Goal: Transaction & Acquisition: Obtain resource

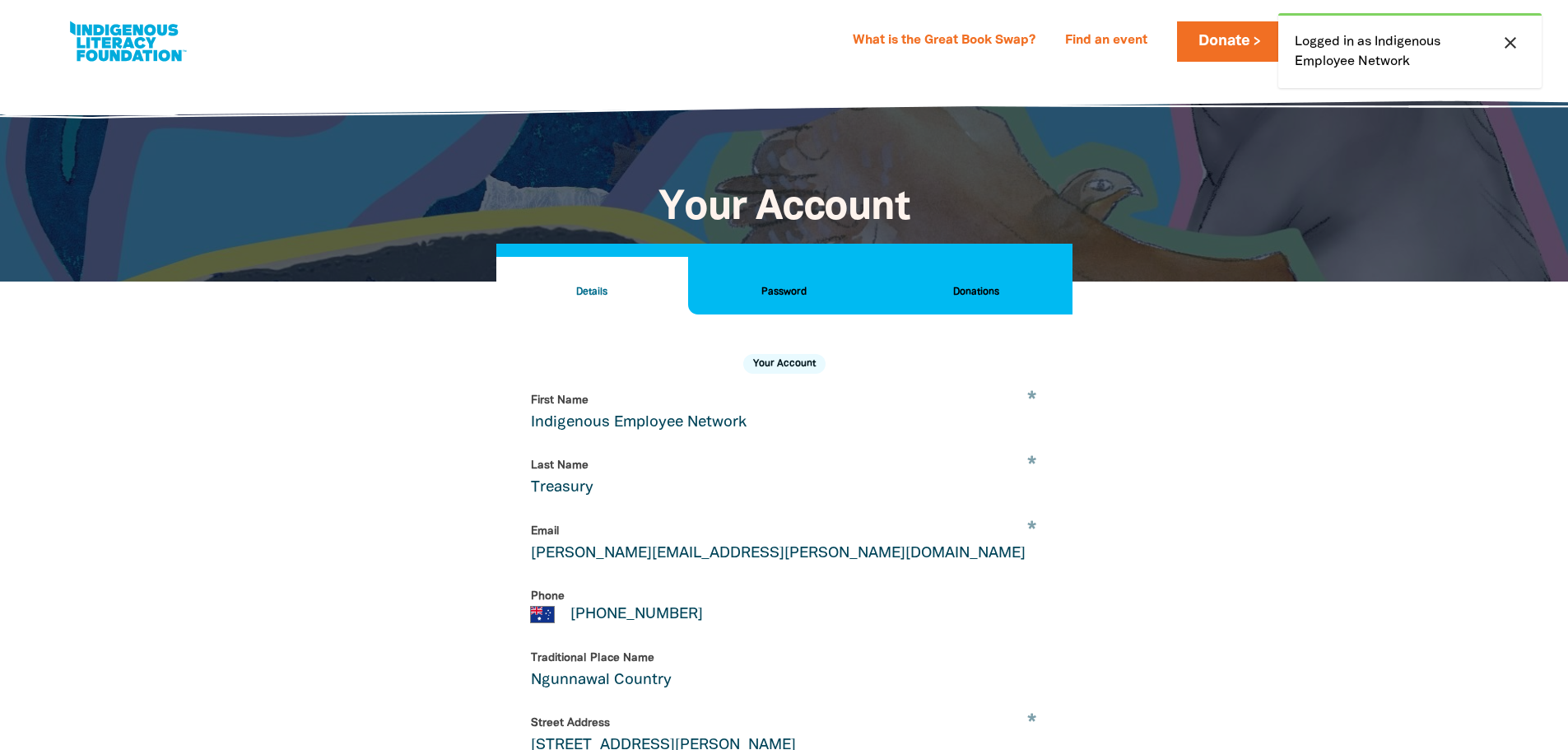
select select "AU"
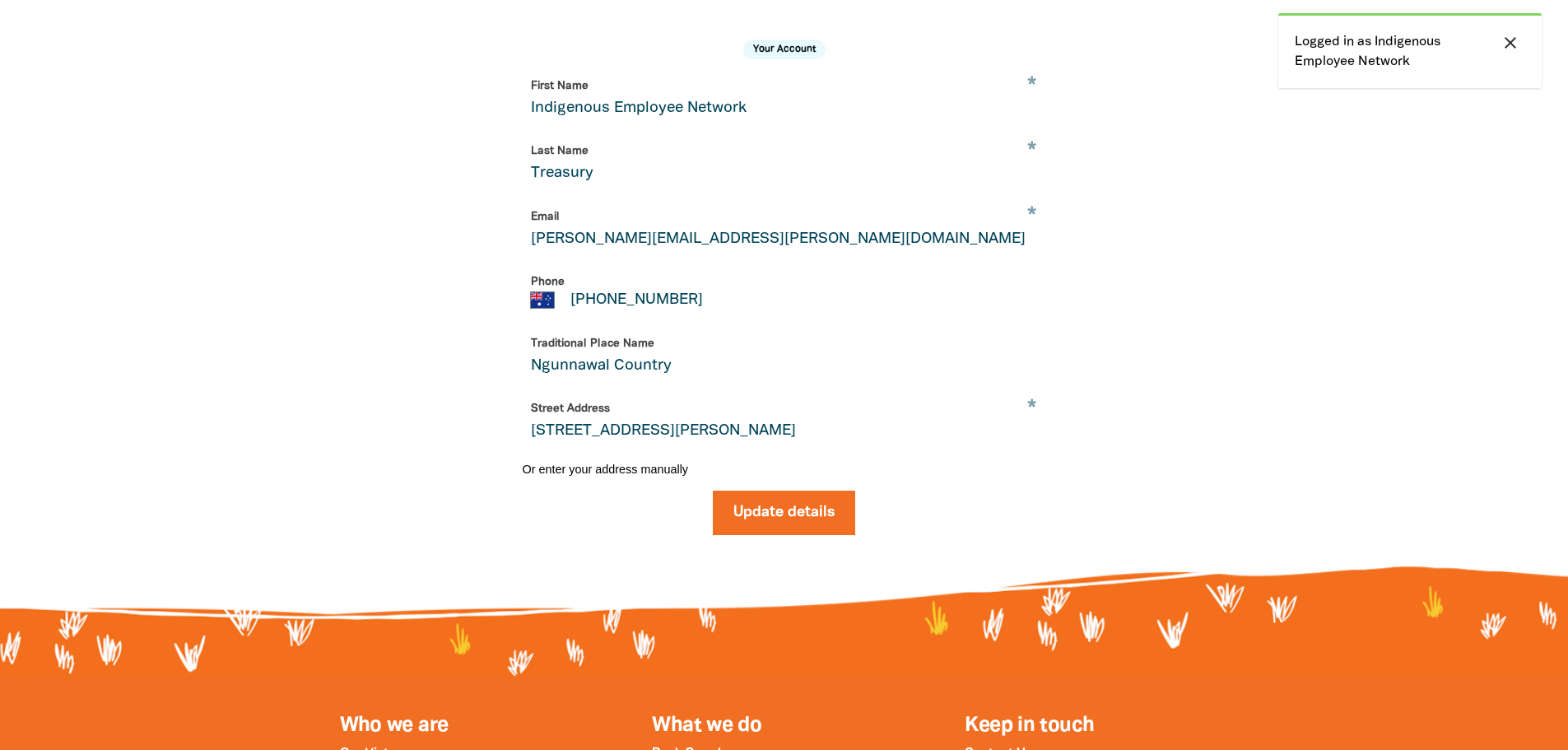
click at [1358, 339] on div at bounding box center [784, 289] width 1568 height 644
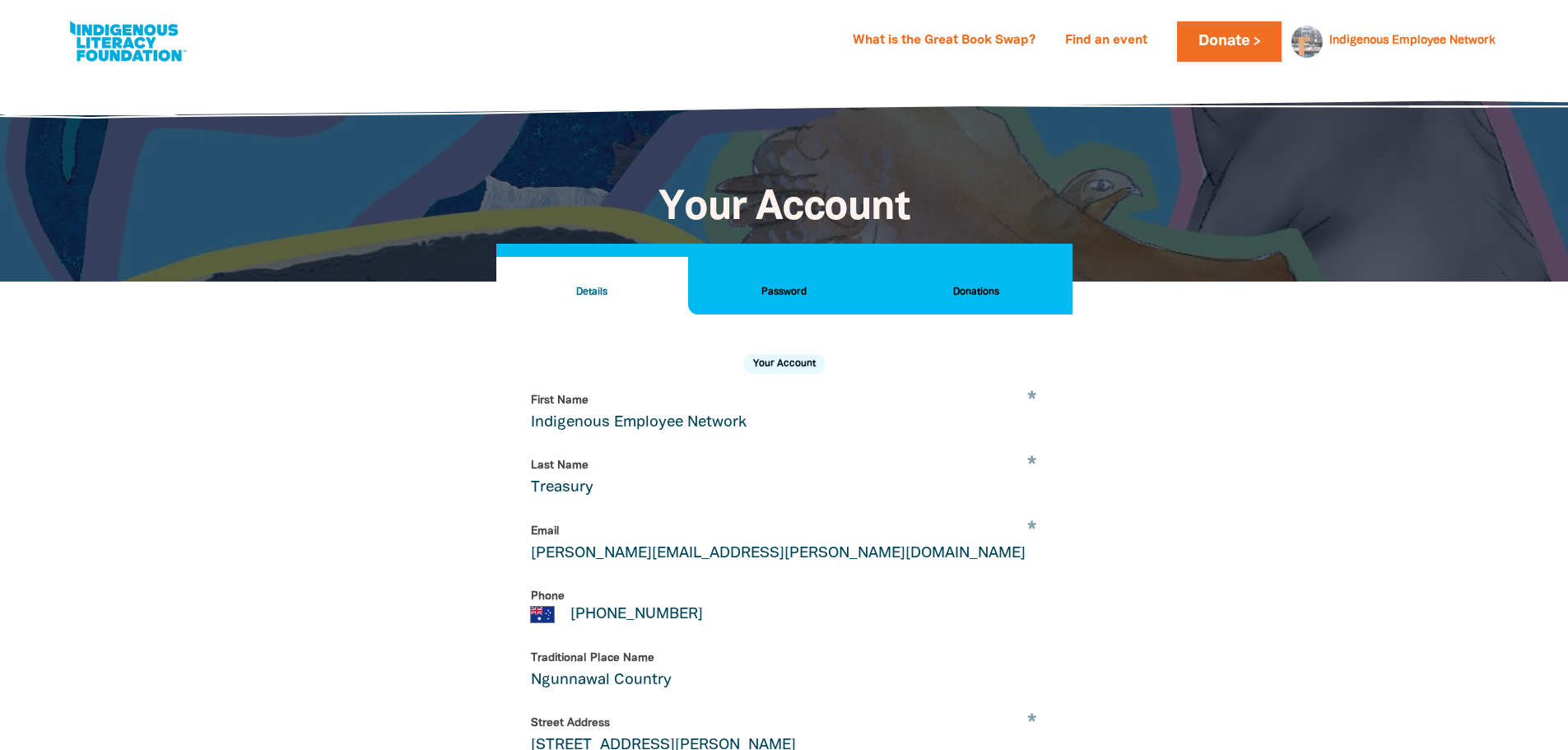
click at [754, 283] on h2 "Password" at bounding box center [783, 292] width 165 height 18
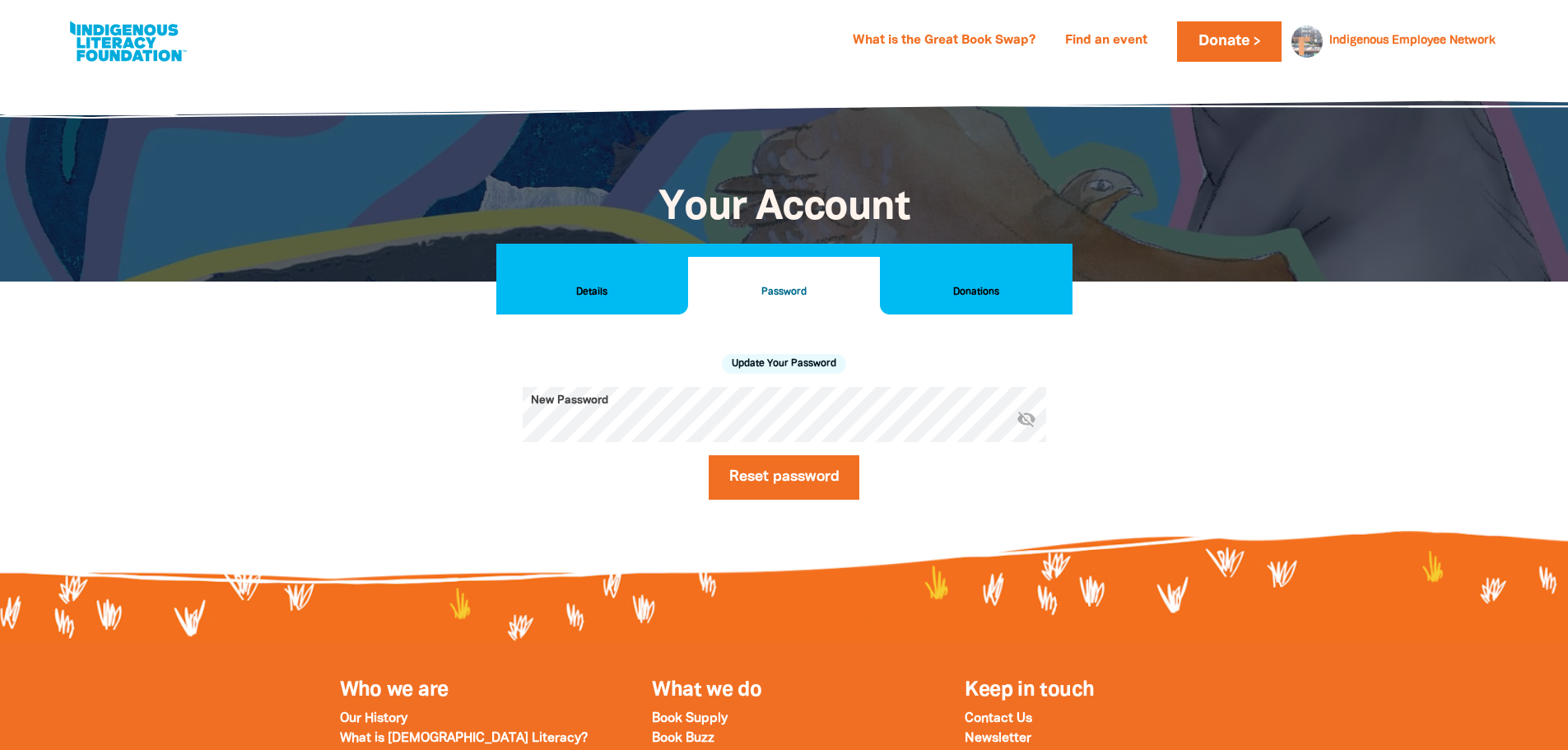
click at [614, 284] on h2 "Details" at bounding box center [591, 292] width 165 height 18
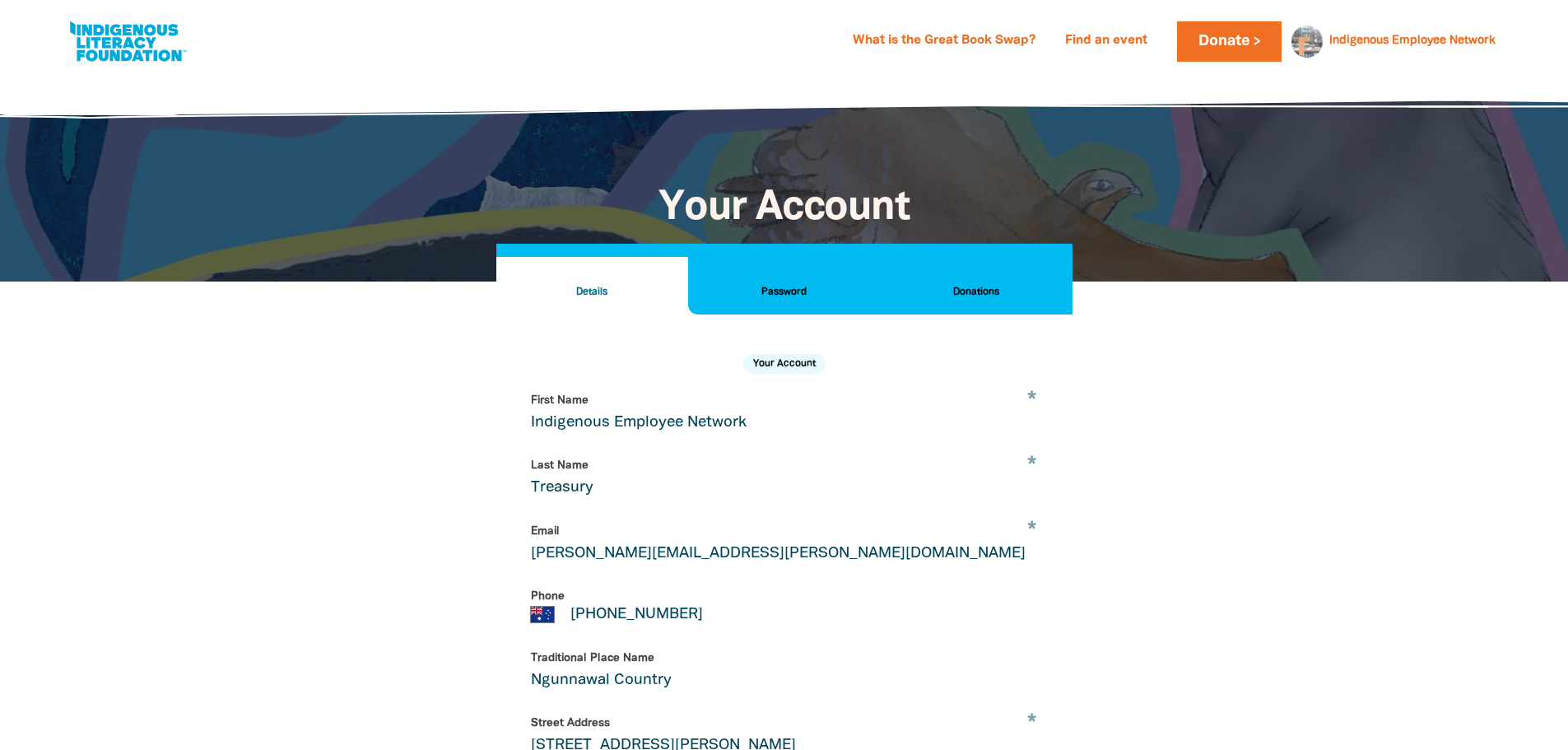
click at [754, 269] on button "Password" at bounding box center [784, 285] width 192 height 57
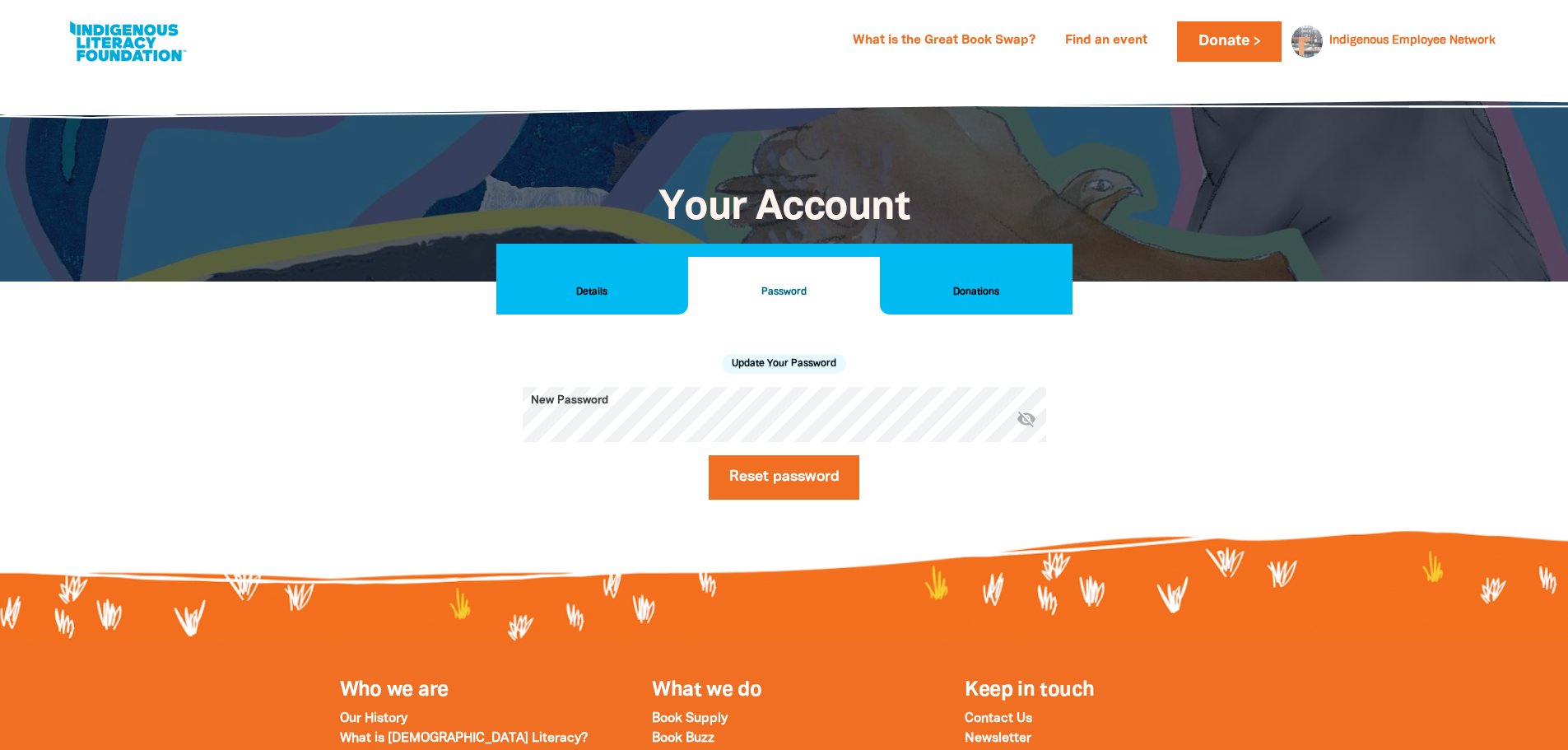
click at [597, 298] on h2 "Details" at bounding box center [591, 292] width 165 height 18
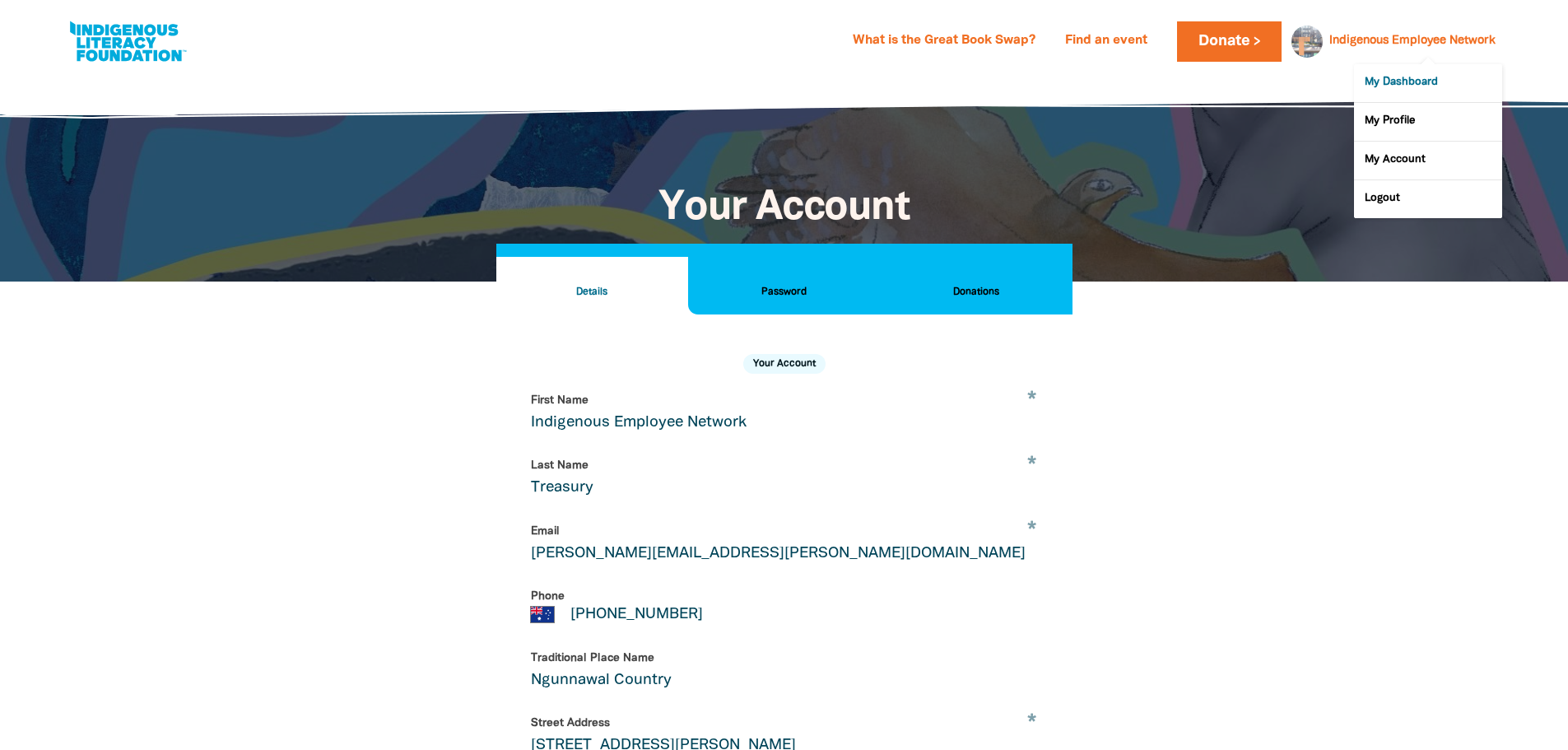
click at [1406, 77] on link "My Dashboard" at bounding box center [1428, 83] width 148 height 38
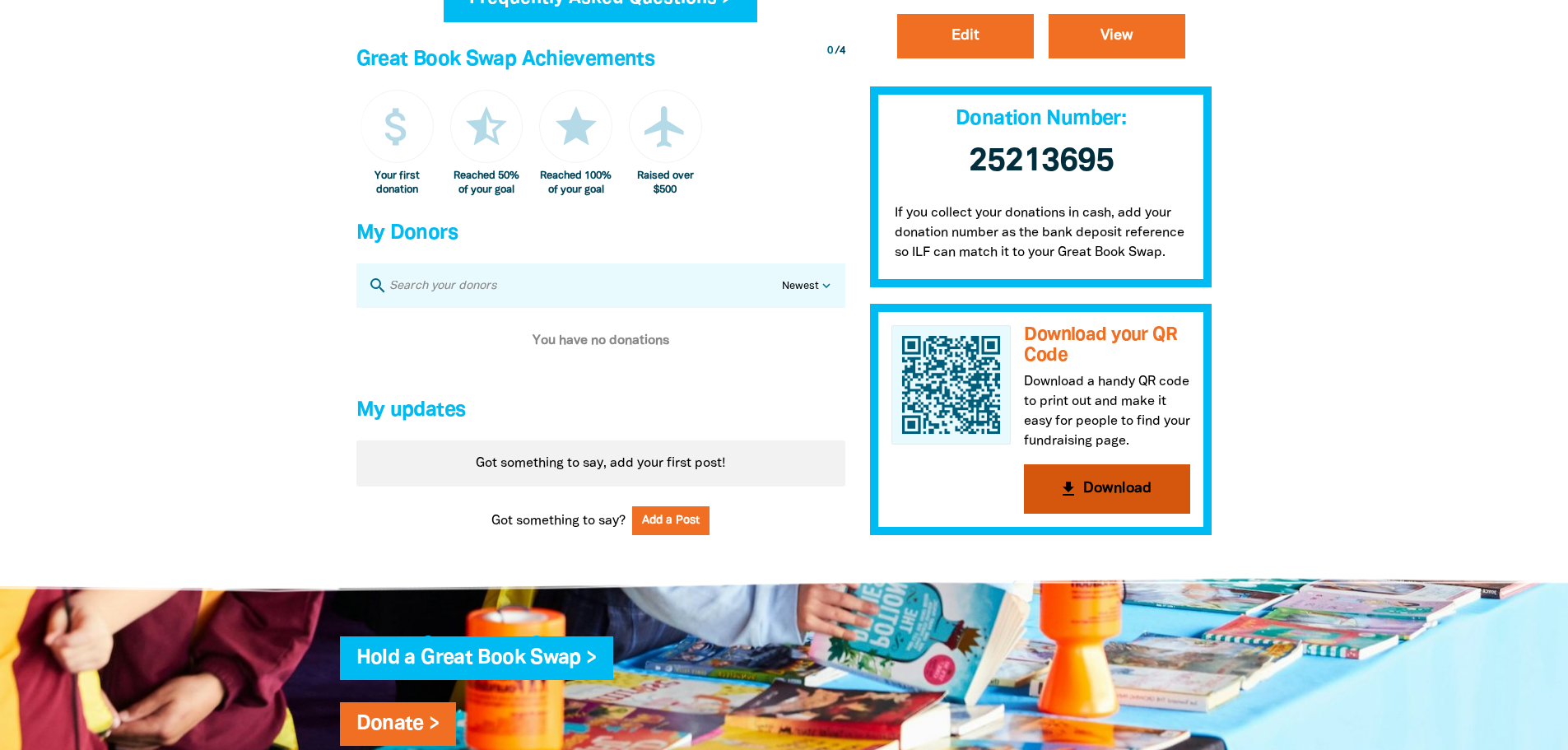
scroll to position [906, 0]
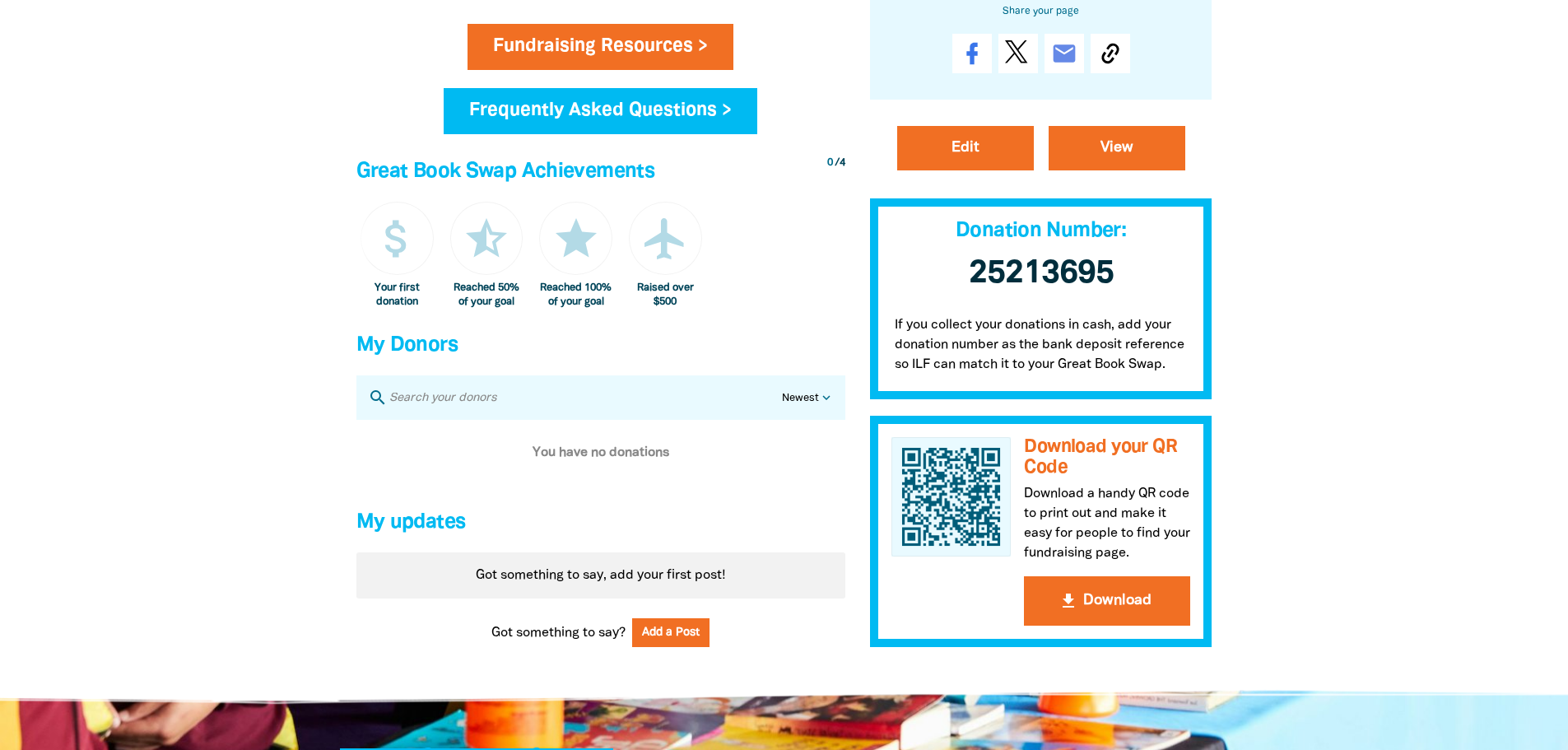
scroll to position [988, 0]
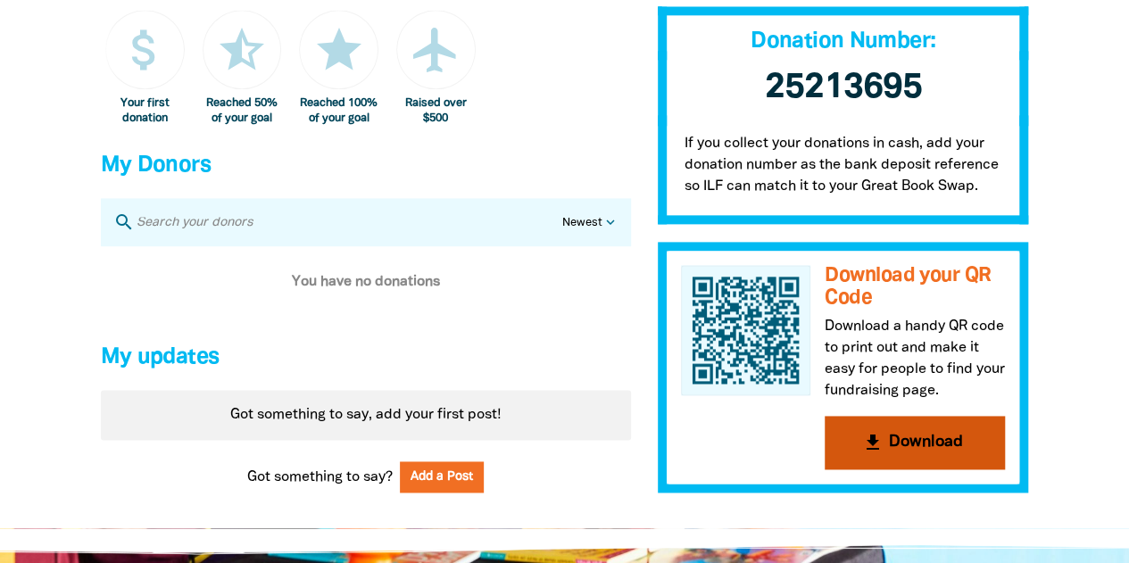
click at [907, 454] on button "get_app Download" at bounding box center [915, 443] width 180 height 54
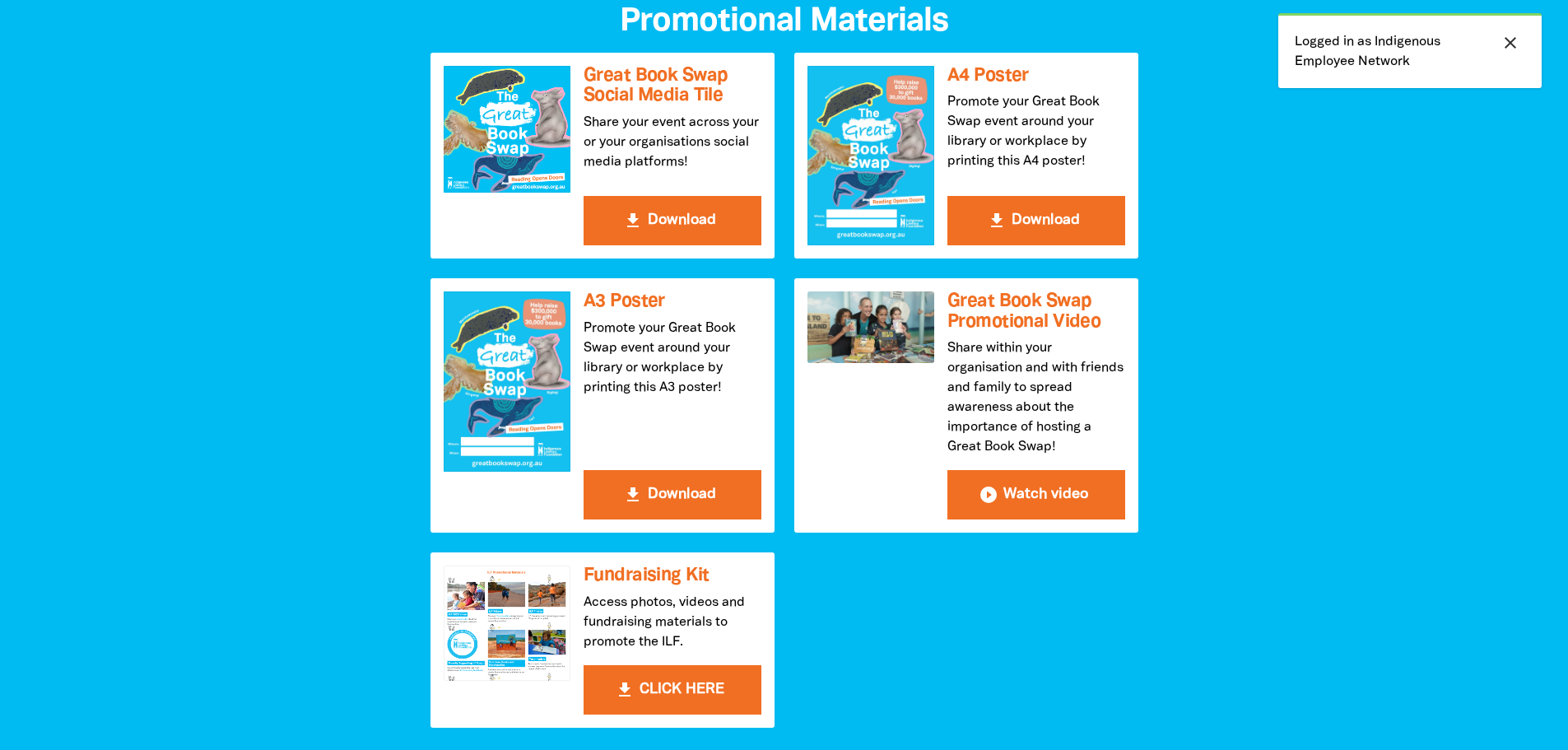
scroll to position [329, 0]
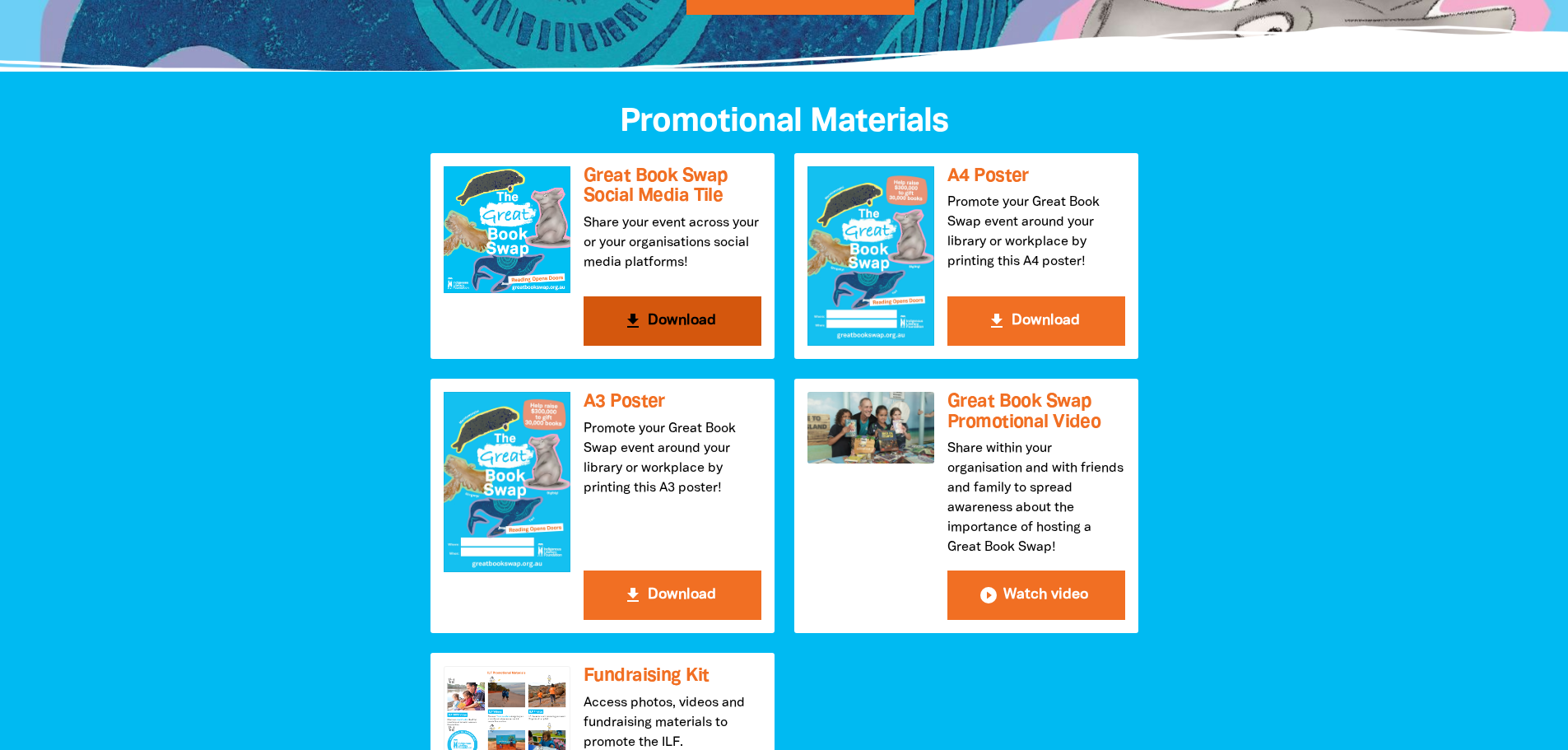
click at [639, 183] on h3 "Great Book Swap Social Media Tile" at bounding box center [672, 186] width 178 height 41
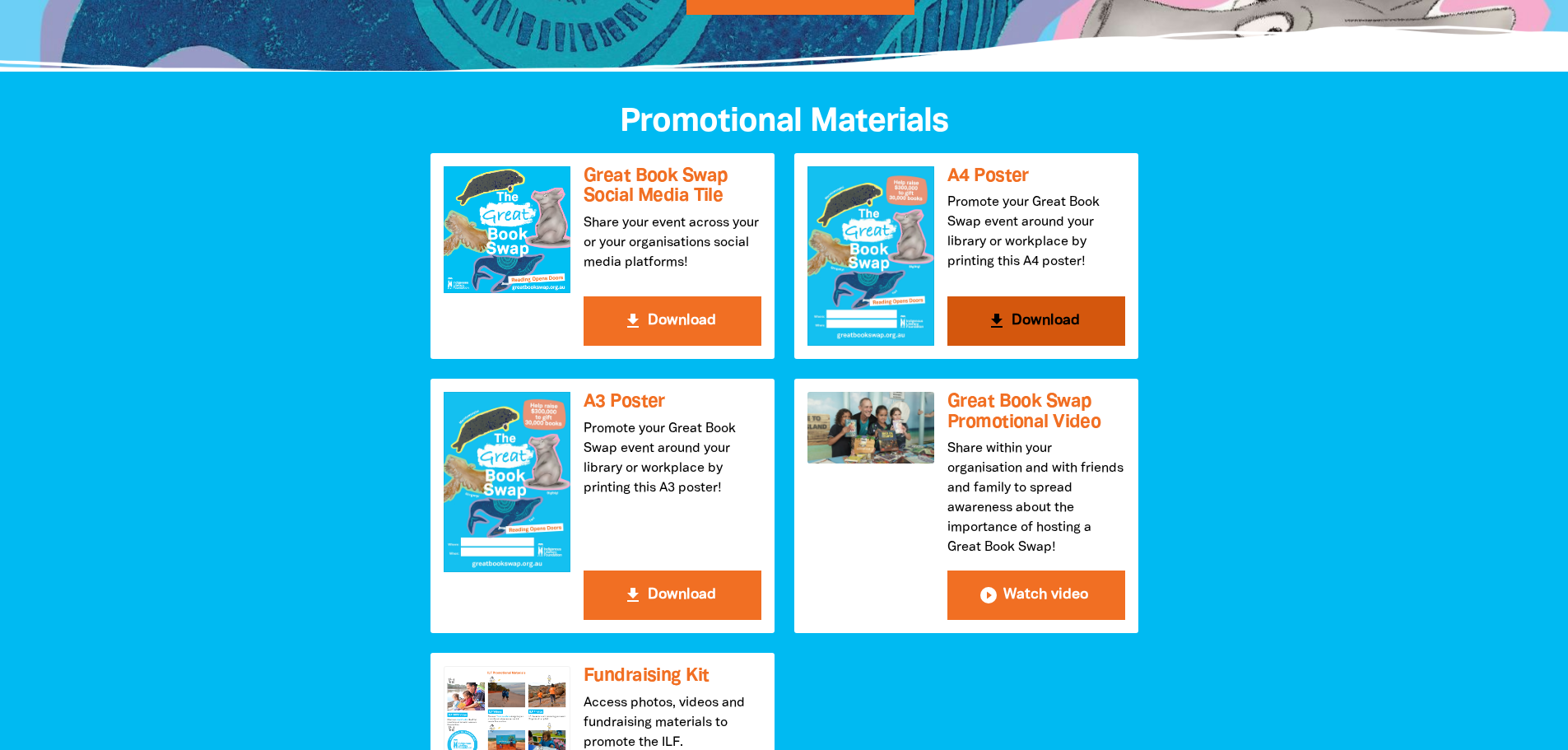
click at [970, 179] on h3 "A4 Poster" at bounding box center [1036, 176] width 178 height 20
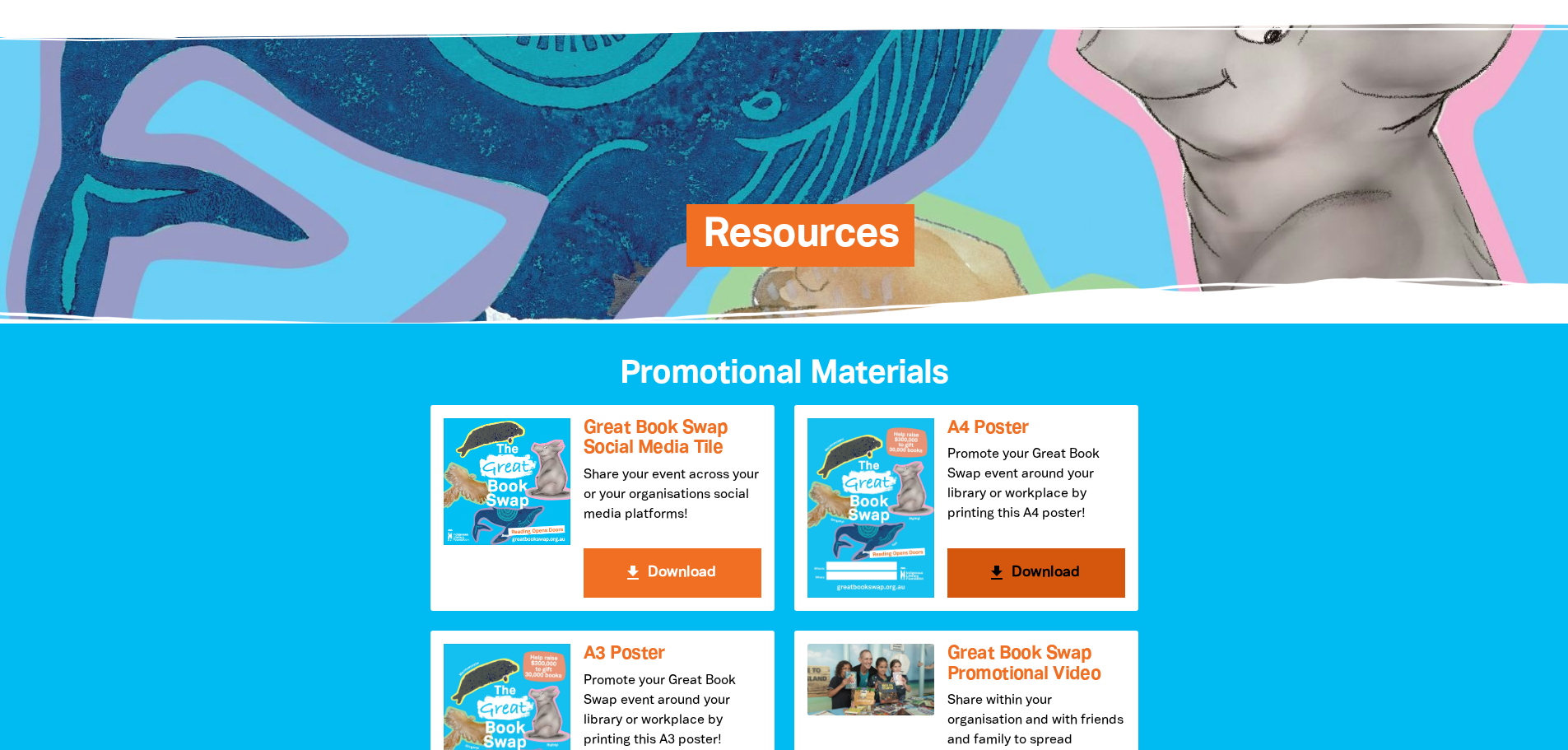
scroll to position [0, 0]
